Goal: Transaction & Acquisition: Purchase product/service

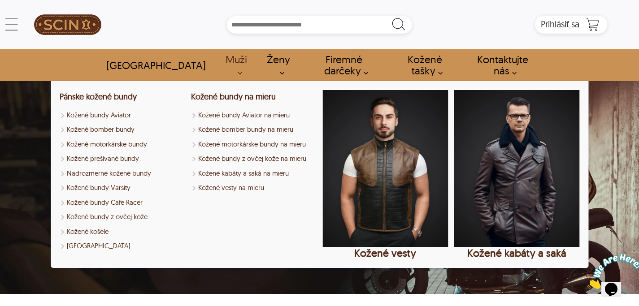
click at [226, 57] on font "Muži" at bounding box center [237, 59] width 22 height 13
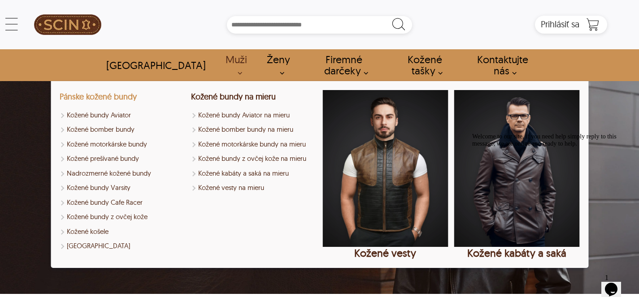
click at [113, 96] on font "Pánske kožené bundy" at bounding box center [98, 96] width 77 height 10
click at [137, 217] on font "Kožené bundy z ovčej kože" at bounding box center [107, 217] width 81 height 9
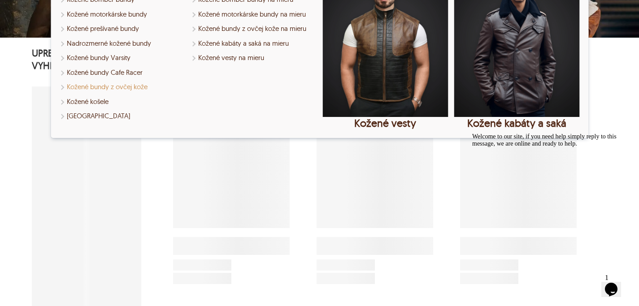
select select "********"
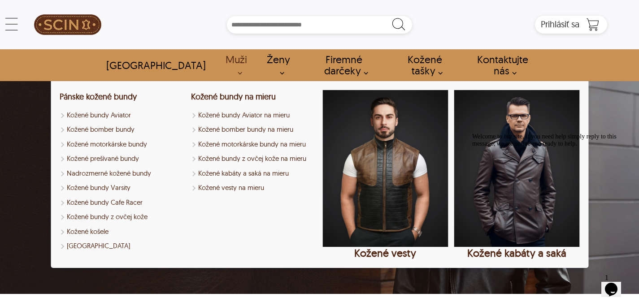
click at [226, 61] on font "Muži" at bounding box center [237, 59] width 22 height 13
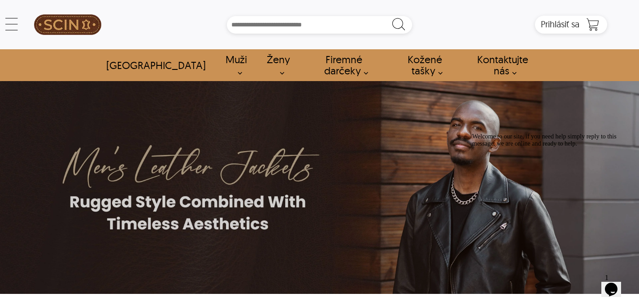
click at [226, 61] on font "Muži" at bounding box center [237, 59] width 22 height 13
click at [215, 74] on link "Muži" at bounding box center [235, 65] width 41 height 32
click at [226, 59] on font "Muži" at bounding box center [237, 59] width 22 height 13
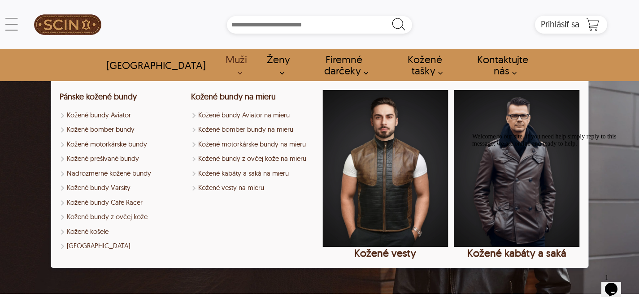
click at [226, 59] on font "Muži" at bounding box center [237, 59] width 22 height 13
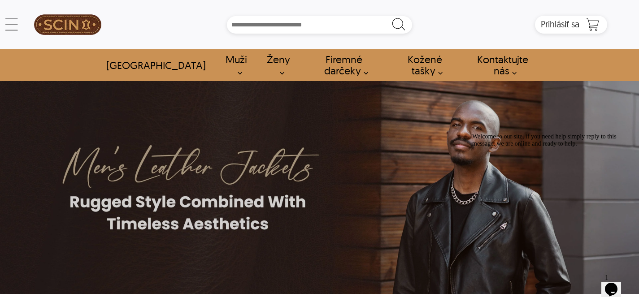
click at [226, 59] on font "Muži" at bounding box center [237, 59] width 22 height 13
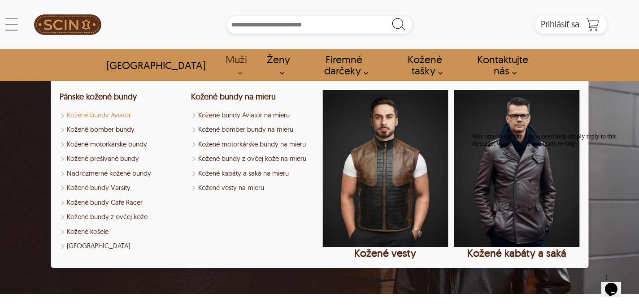
click at [105, 116] on font "Kožené bundy Aviator" at bounding box center [99, 115] width 64 height 9
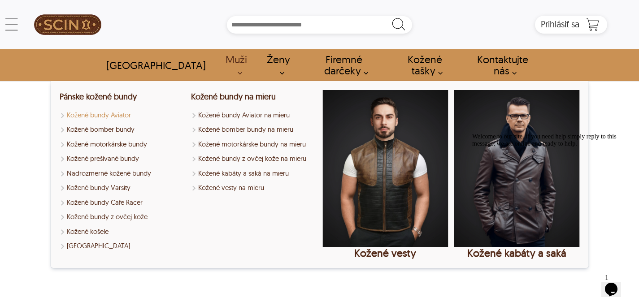
select select "********"
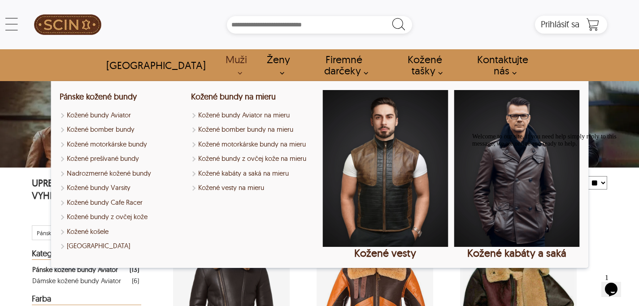
click at [226, 57] on font "Muži" at bounding box center [237, 59] width 22 height 13
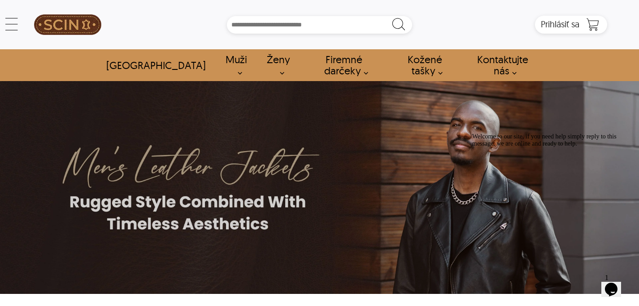
click at [226, 58] on font "Muži" at bounding box center [237, 59] width 22 height 13
select select "********"
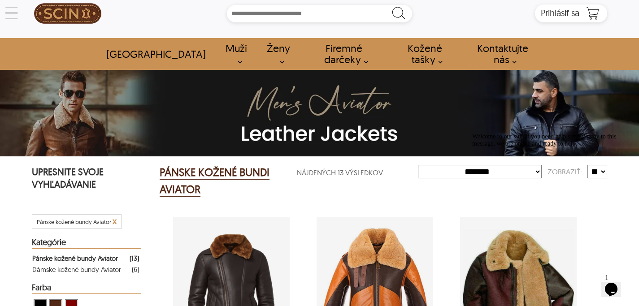
scroll to position [13, 0]
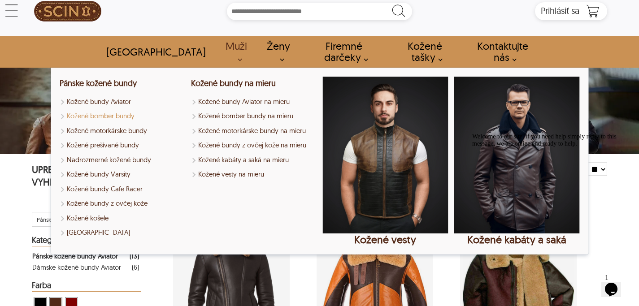
click at [118, 118] on font "Kožené bomber bundy" at bounding box center [101, 116] width 68 height 9
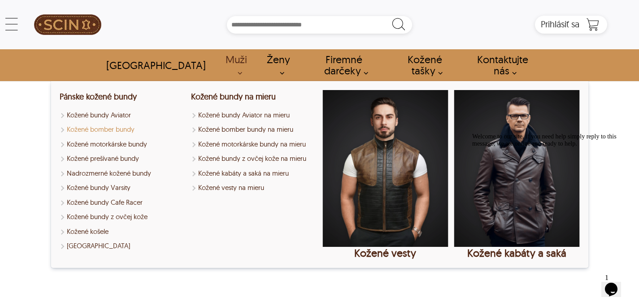
select select "********"
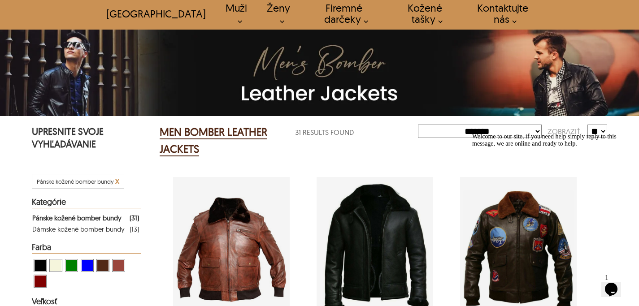
scroll to position [51, 0]
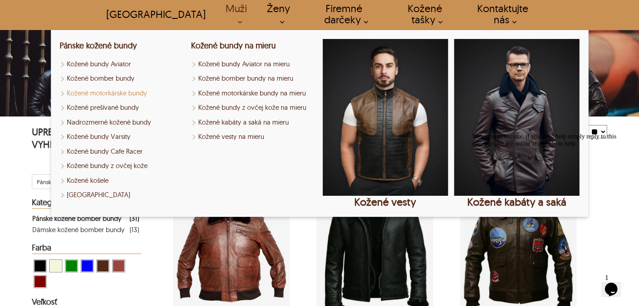
click at [137, 94] on font "Kožené motorkárske bundy" at bounding box center [107, 93] width 80 height 9
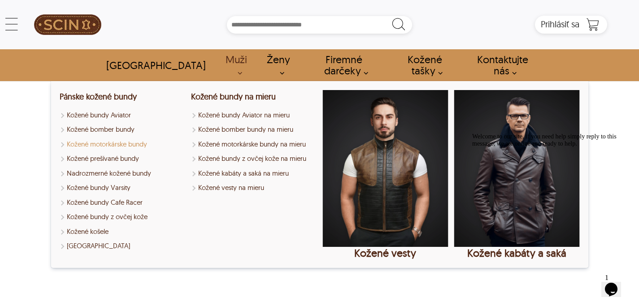
select select "********"
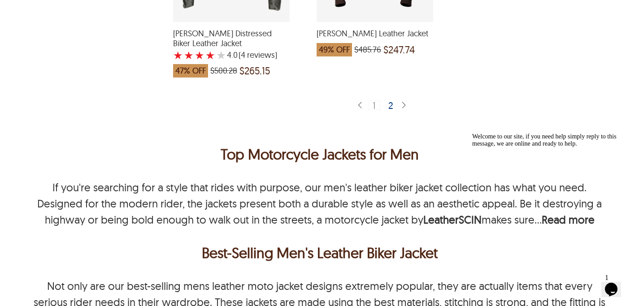
scroll to position [2483, 0]
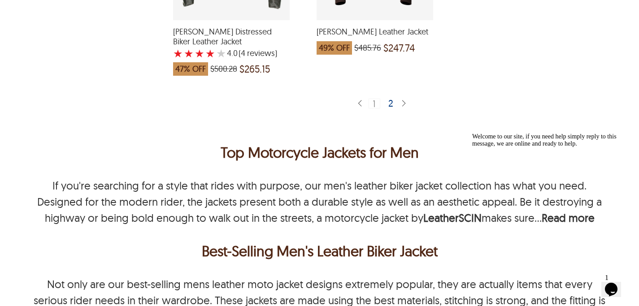
click at [390, 108] on div "2" at bounding box center [391, 103] width 13 height 9
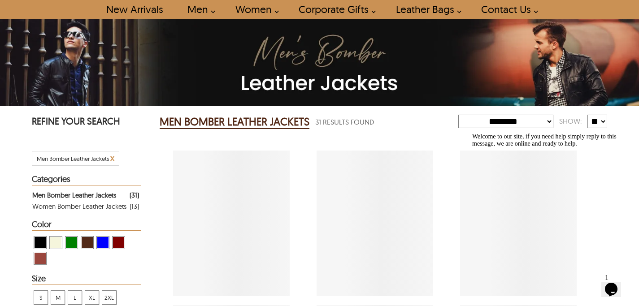
scroll to position [51, 0]
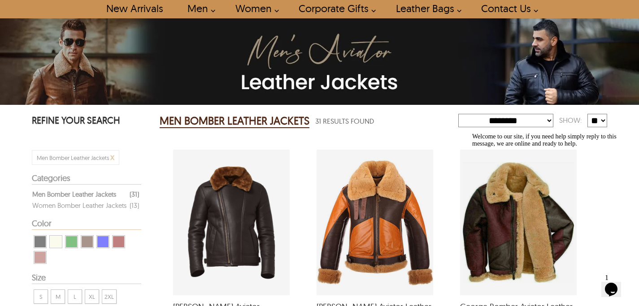
scroll to position [13, 0]
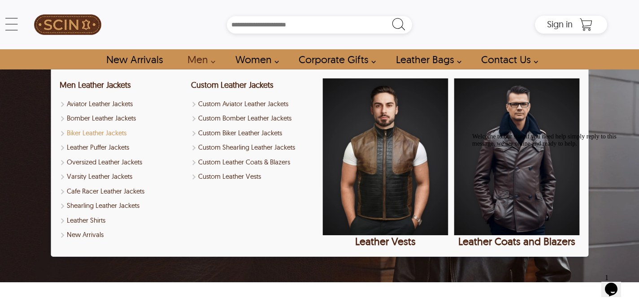
click at [198, 62] on link "Men" at bounding box center [198, 59] width 43 height 20
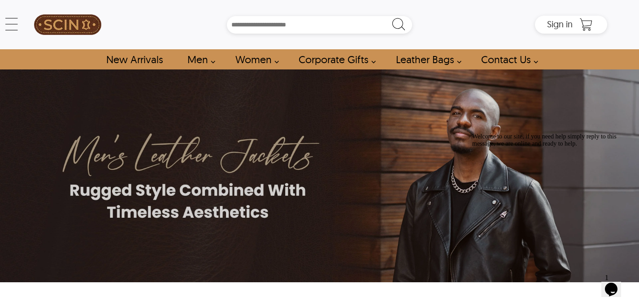
click at [198, 62] on link "Men" at bounding box center [198, 59] width 43 height 20
click at [200, 61] on link "Men" at bounding box center [198, 59] width 43 height 20
